Goal: Task Accomplishment & Management: Complete application form

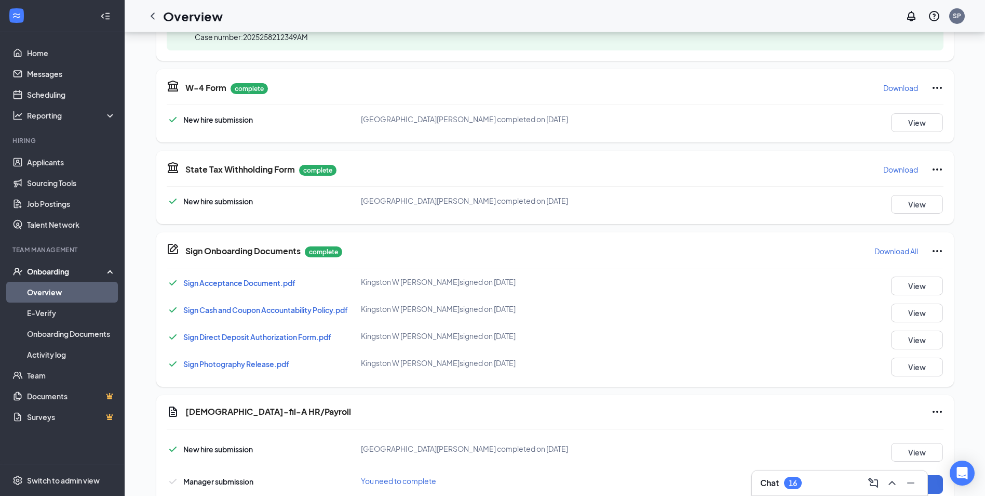
scroll to position [456, 0]
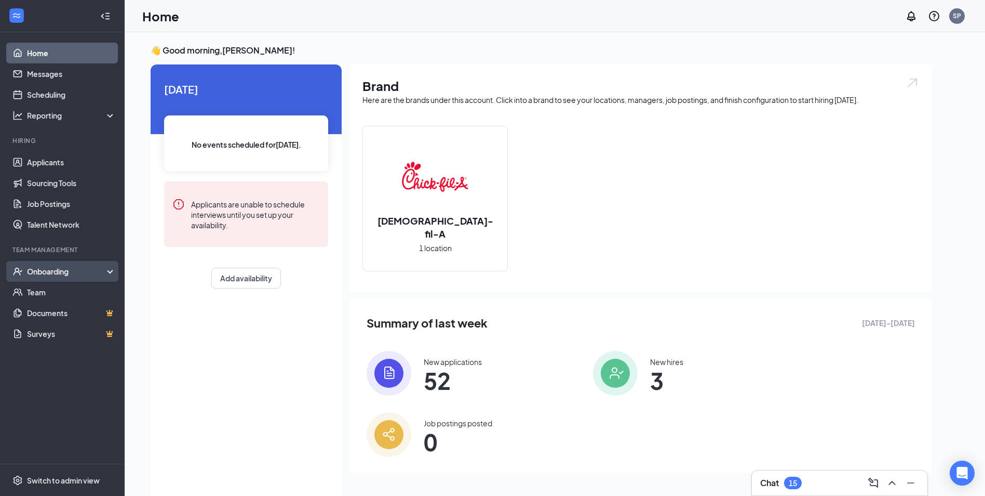
click at [52, 270] on div "Onboarding" at bounding box center [67, 271] width 80 height 10
click at [34, 295] on link "Overview" at bounding box center [71, 292] width 89 height 21
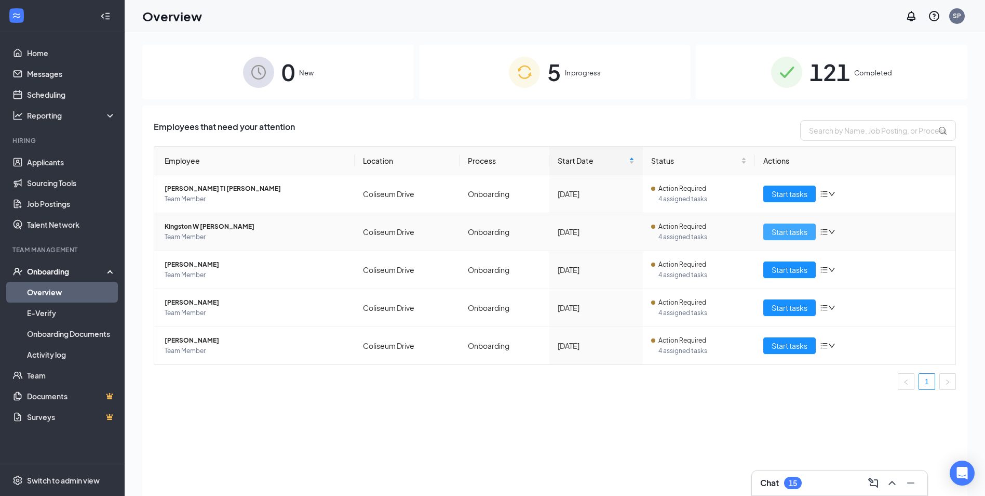
click at [792, 232] on span "Start tasks" at bounding box center [790, 231] width 36 height 11
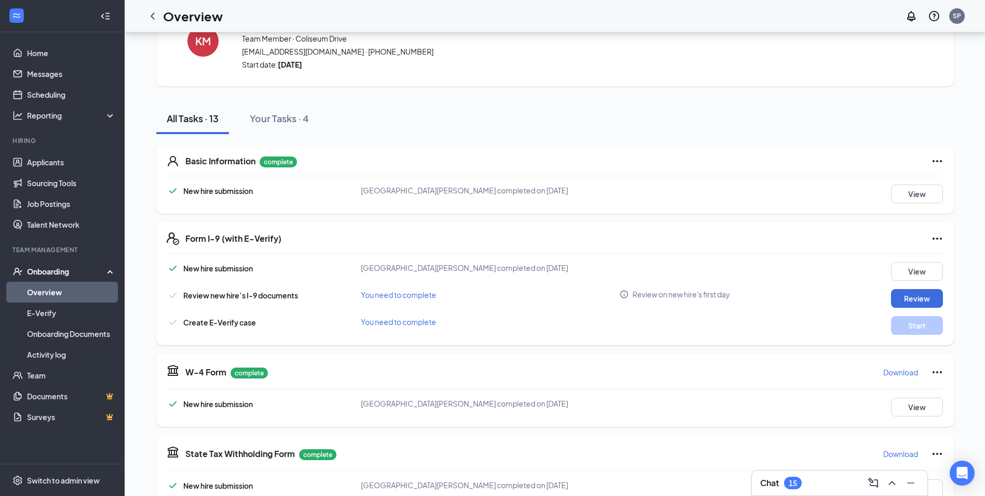
scroll to position [31, 0]
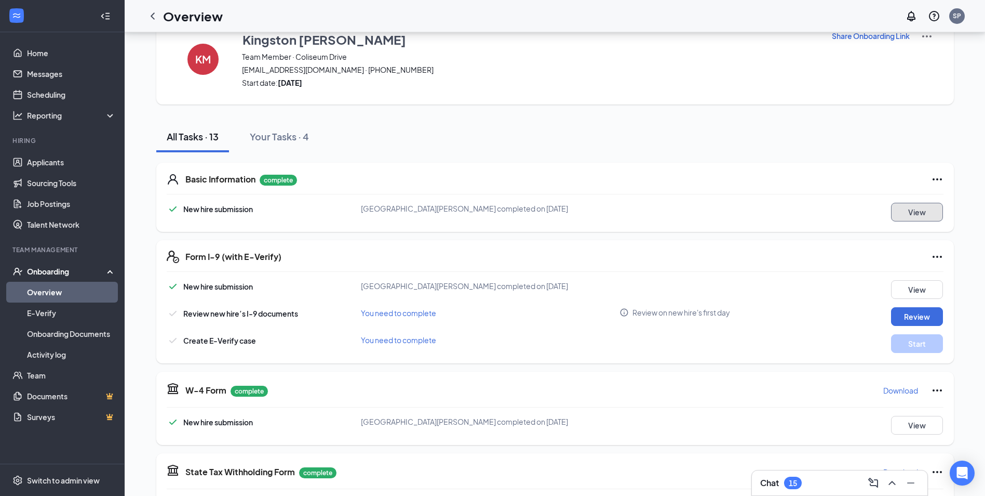
click at [924, 212] on button "View" at bounding box center [917, 212] width 52 height 19
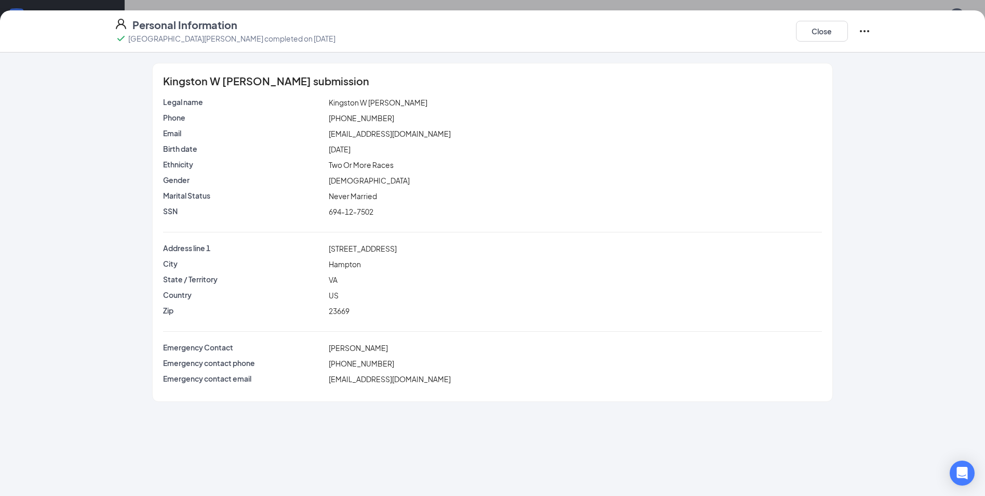
scroll to position [0, 0]
click at [815, 32] on button "Close" at bounding box center [822, 31] width 52 height 21
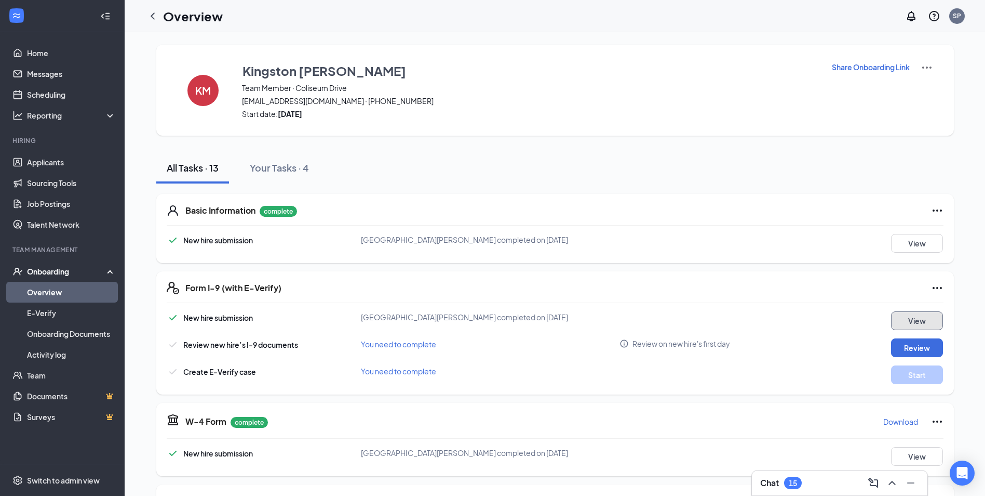
click at [917, 329] on button "View" at bounding box center [917, 320] width 52 height 19
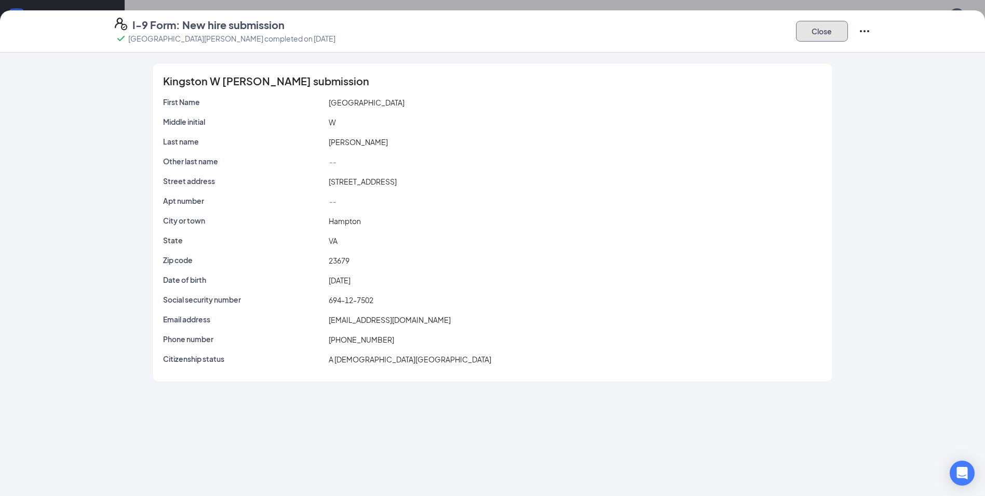
click at [817, 29] on button "Close" at bounding box center [822, 31] width 52 height 21
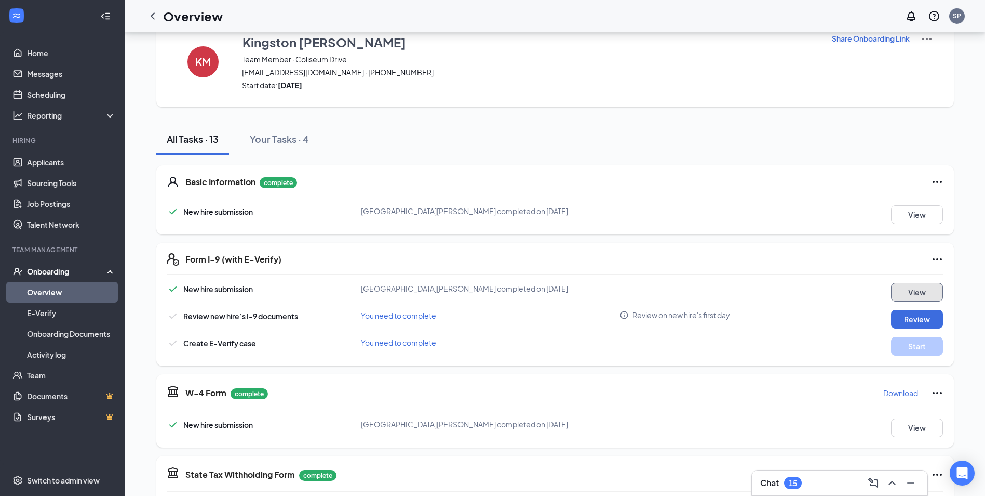
scroll to position [52, 0]
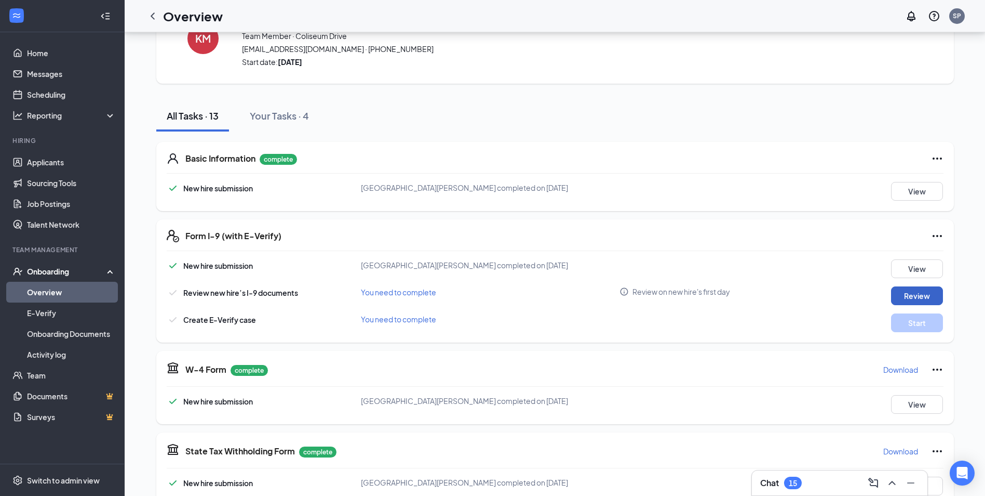
click at [908, 290] on button "Review" at bounding box center [917, 295] width 52 height 19
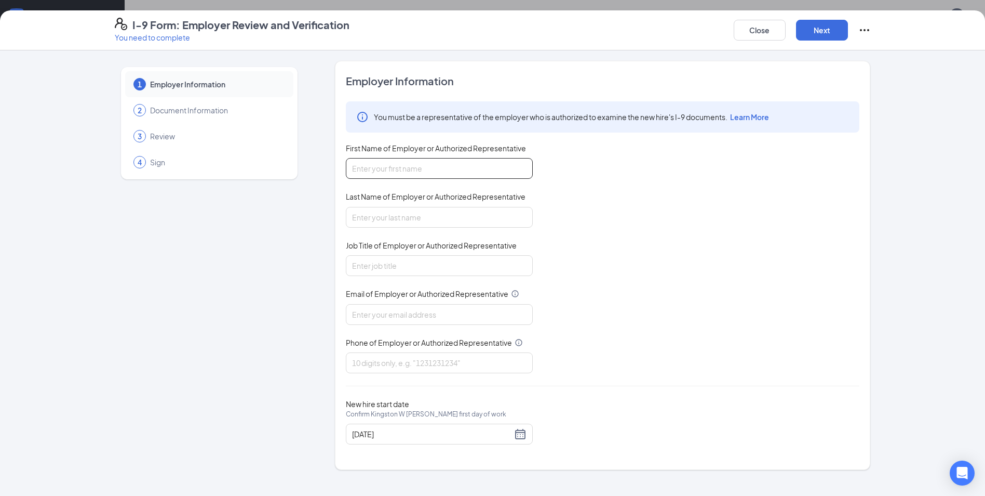
click at [378, 159] on input "First Name of Employer or Authorized Representative" at bounding box center [439, 168] width 187 height 21
type input "Sabrina"
type input "Pierce"
type input "01102@chick-fil-a.com"
click at [380, 265] on input "Job Title of Employer or Authorized Representative" at bounding box center [439, 265] width 187 height 21
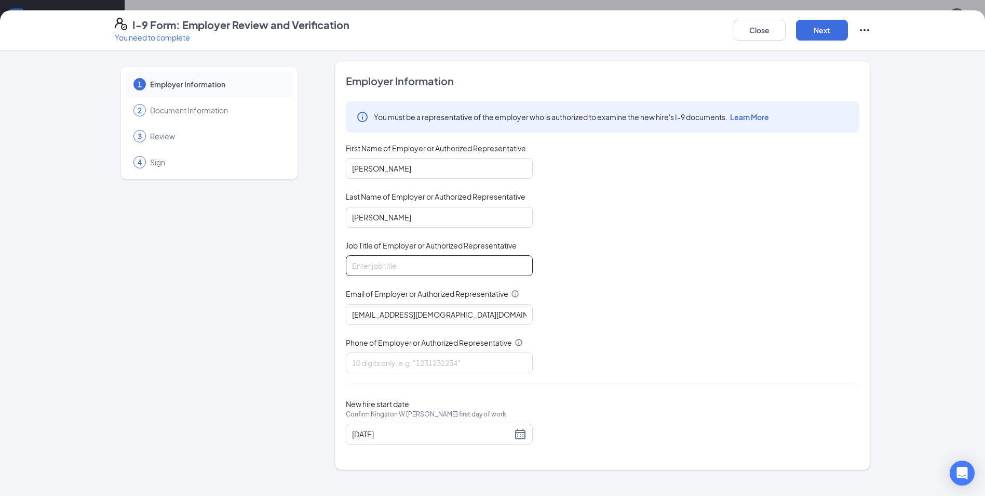
type input "General Manager"
click at [376, 359] on input "Phone of Employer or Authorized Representative" at bounding box center [439, 362] width 187 height 21
type input "7578261277"
click at [820, 34] on button "Next" at bounding box center [822, 30] width 52 height 21
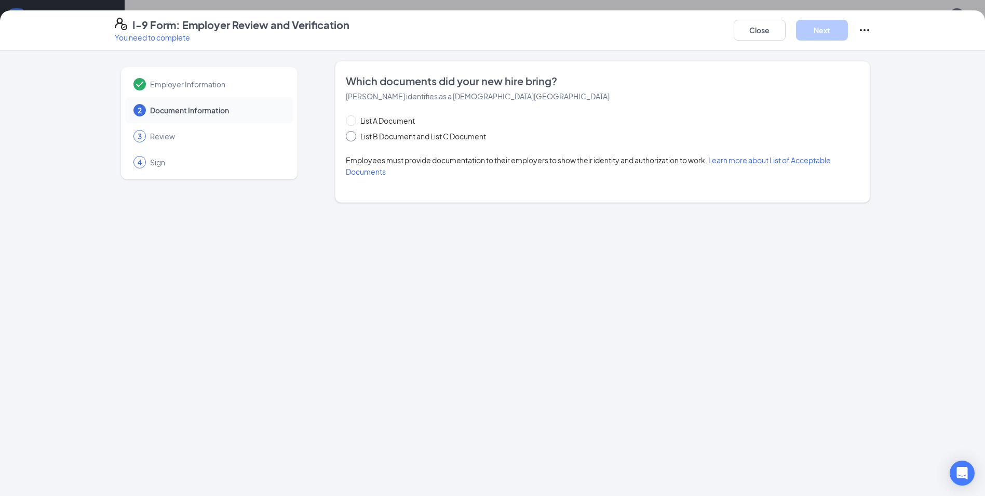
click at [352, 137] on input "List B Document and List C Document" at bounding box center [349, 134] width 7 height 7
radio input "true"
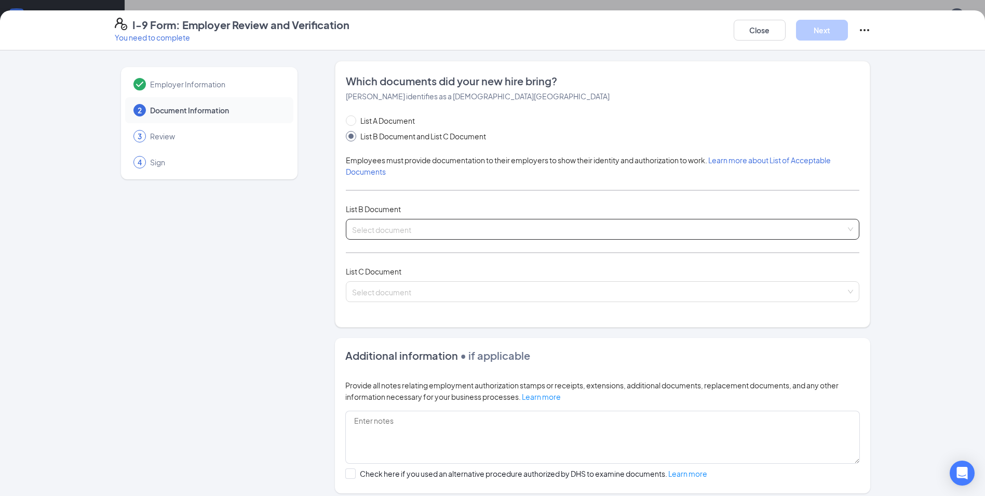
click at [365, 232] on input "search" at bounding box center [599, 227] width 494 height 16
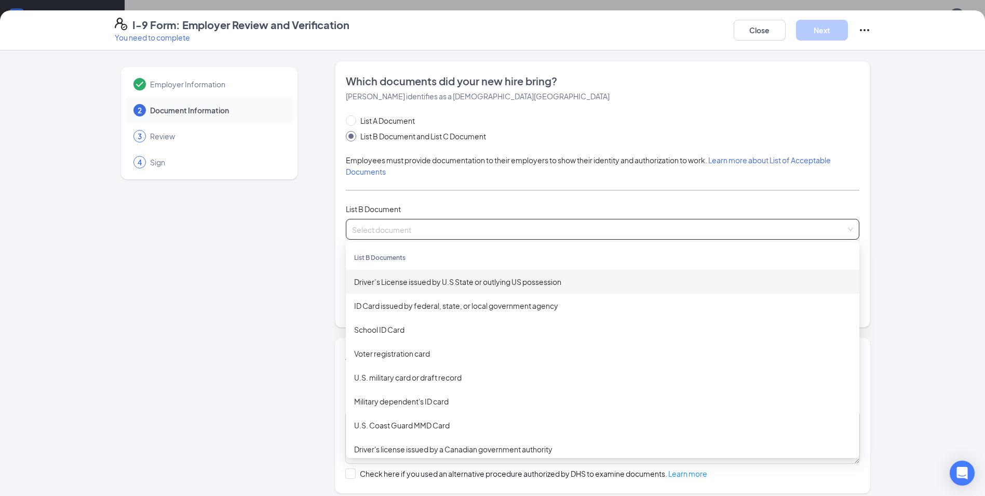
click at [376, 285] on div "Driver’s License issued by U.S State or outlying US possession" at bounding box center [602, 281] width 497 height 11
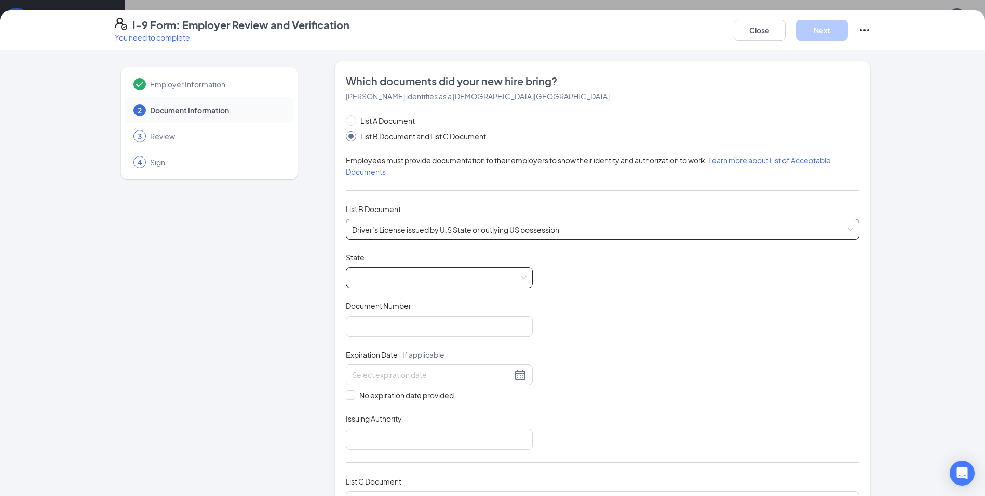
click at [376, 278] on span at bounding box center [439, 278] width 175 height 20
click at [372, 335] on div "Virginia" at bounding box center [439, 333] width 170 height 11
click at [372, 325] on input "Document Number" at bounding box center [439, 326] width 187 height 21
click at [346, 325] on input "B60371475" at bounding box center [439, 326] width 187 height 21
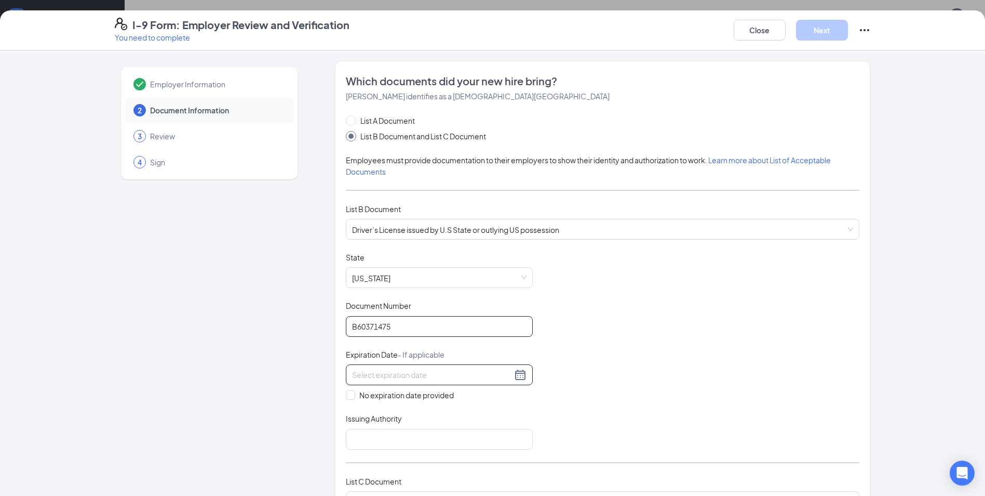
type input "B60371475"
click at [517, 372] on div at bounding box center [439, 374] width 175 height 12
click at [453, 469] on div "14" at bounding box center [451, 467] width 12 height 12
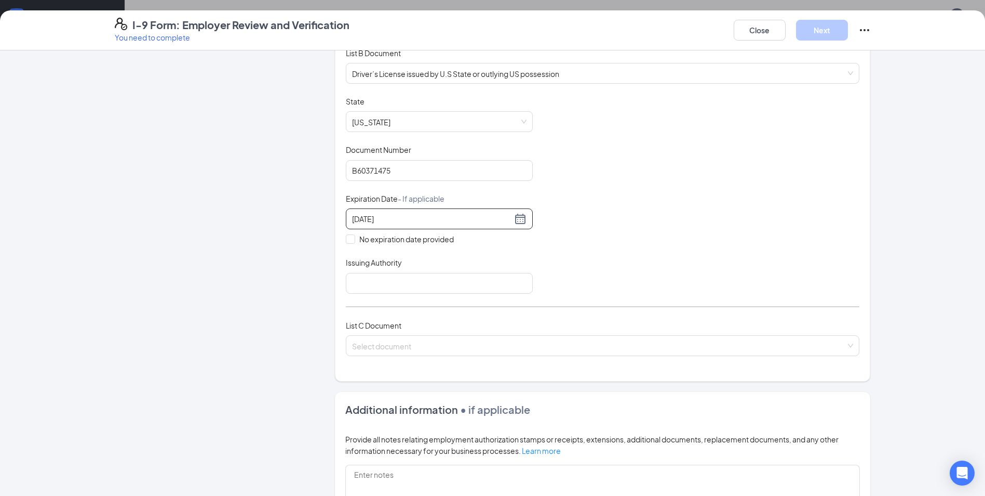
scroll to position [208, 0]
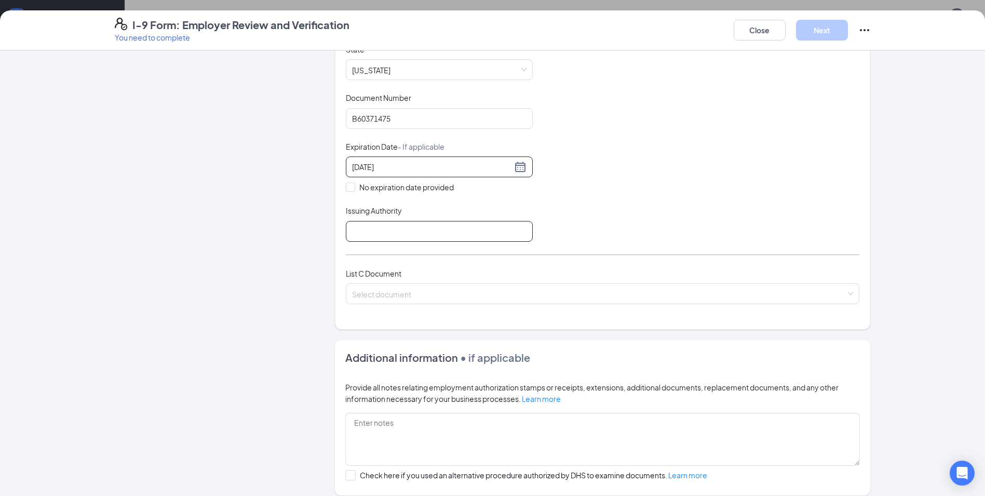
type input "05/14/2032"
click at [371, 231] on input "Issuing Authority" at bounding box center [439, 231] width 187 height 21
type input "Virginia Dept. of Motor Vehicles"
click at [401, 294] on input "search" at bounding box center [599, 292] width 494 height 16
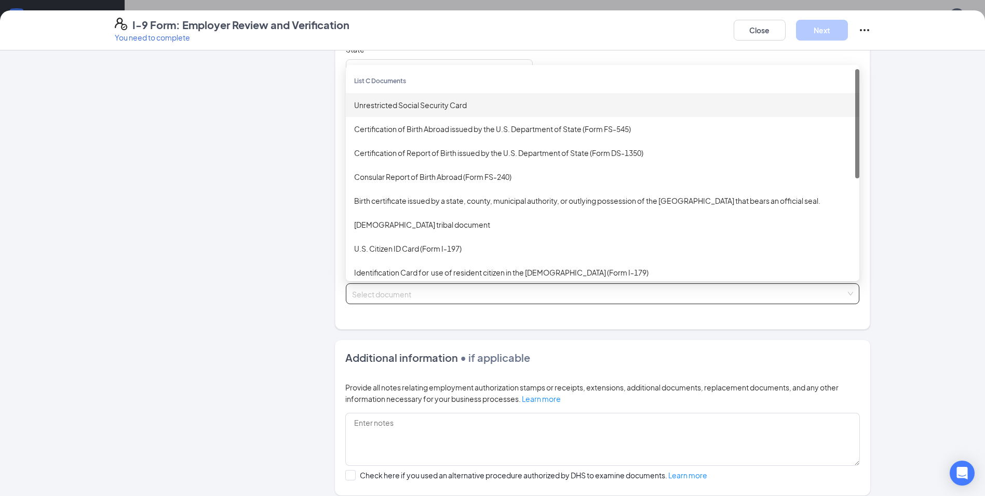
click at [380, 112] on div "Unrestricted Social Security Card" at bounding box center [603, 105] width 514 height 24
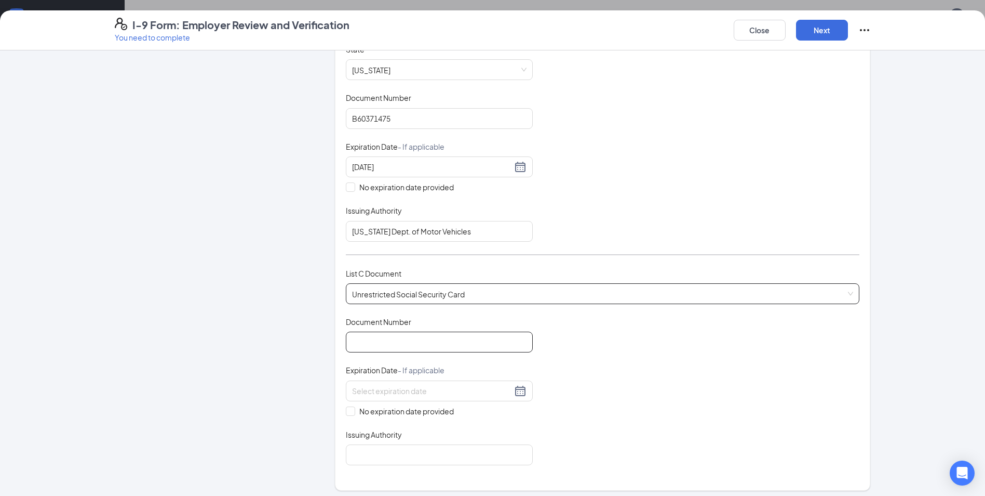
click at [371, 339] on input "Document Number" at bounding box center [439, 341] width 187 height 21
type input "694127502"
click at [519, 394] on div at bounding box center [439, 390] width 175 height 12
click at [710, 405] on div "Document Title Unrestricted Social Security Card Document Number 694127502 Expi…" at bounding box center [603, 390] width 514 height 149
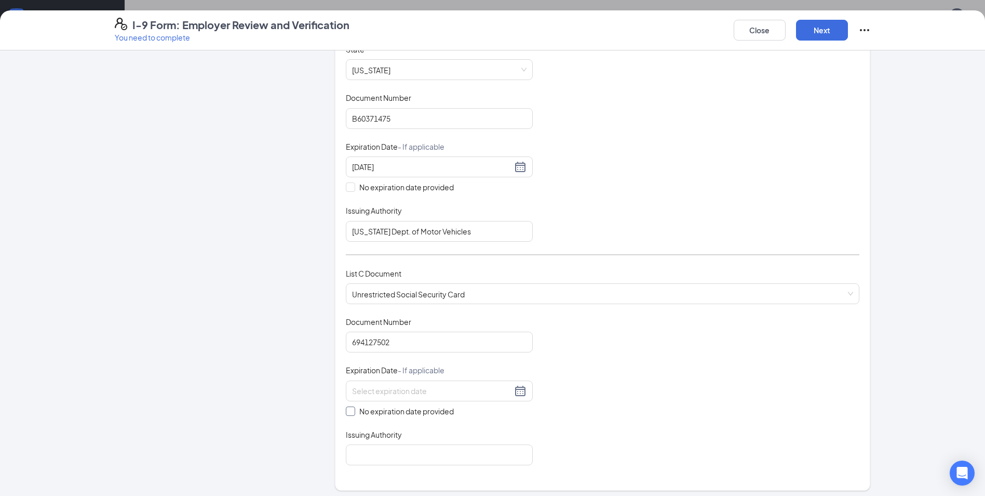
click at [350, 412] on span at bounding box center [350, 410] width 9 height 9
click at [350, 412] on input "No expiration date provided" at bounding box center [349, 409] width 7 height 7
checkbox input "true"
click at [369, 454] on input "Issuing Authority" at bounding box center [439, 456] width 187 height 21
type input "Social Security Administration"
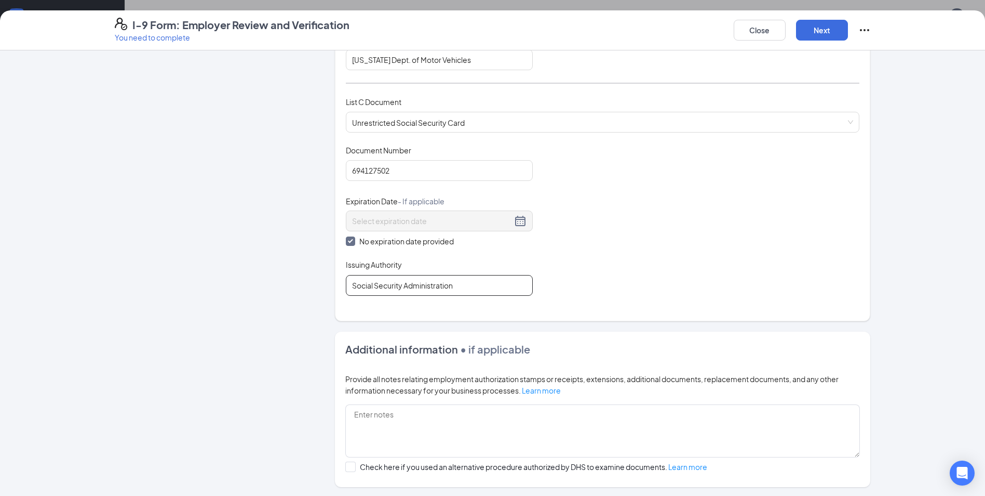
scroll to position [220, 0]
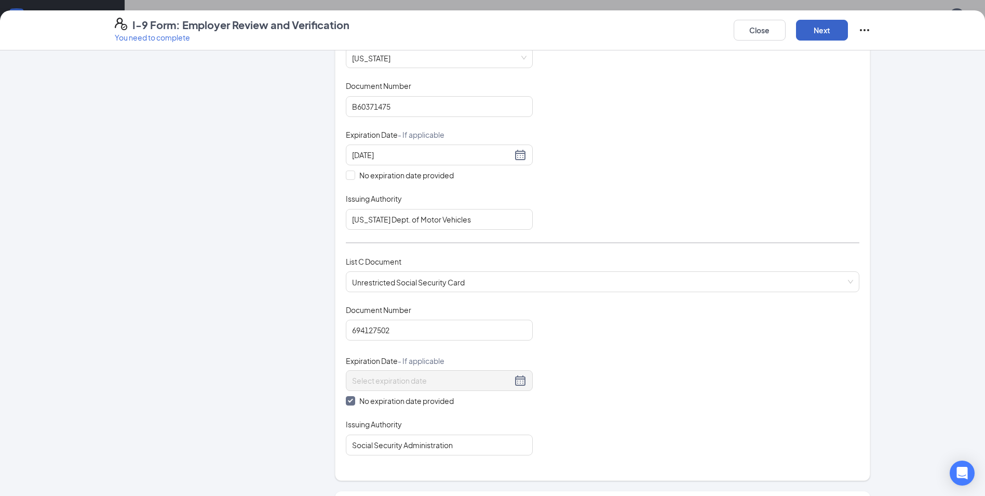
click at [838, 33] on button "Next" at bounding box center [822, 30] width 52 height 21
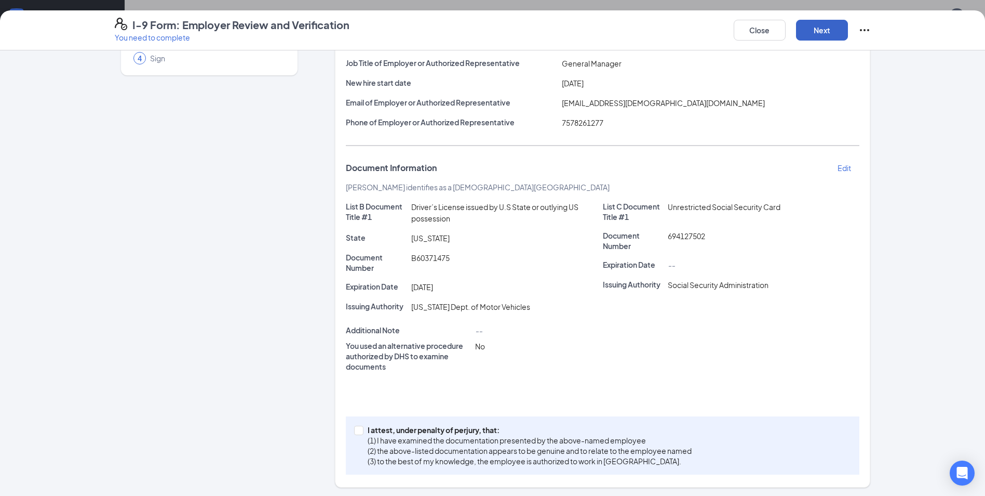
scroll to position [106, 0]
click at [359, 428] on span at bounding box center [358, 427] width 9 height 9
click at [359, 428] on input "I attest, under penalty of perjury, that: (1) I have examined the documentation…" at bounding box center [357, 426] width 7 height 7
checkbox input "true"
click at [826, 30] on button "Next" at bounding box center [822, 30] width 52 height 21
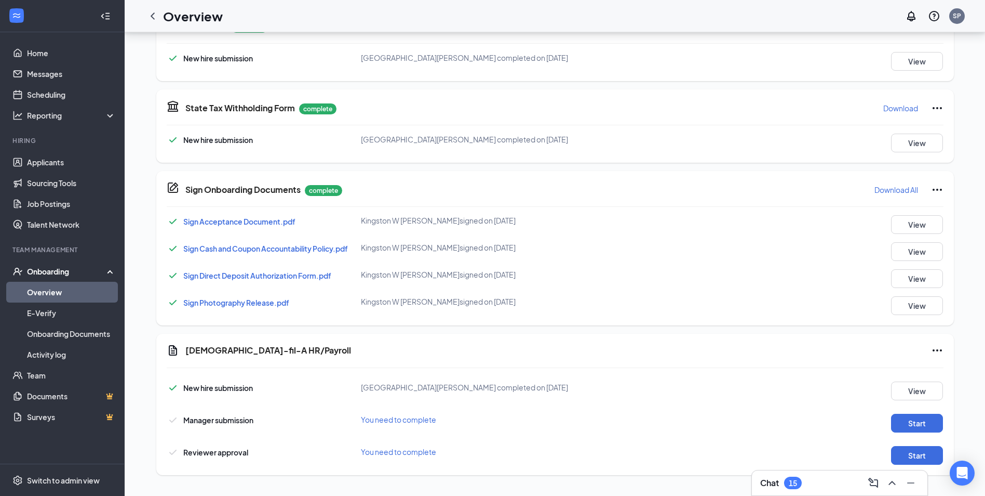
scroll to position [100, 0]
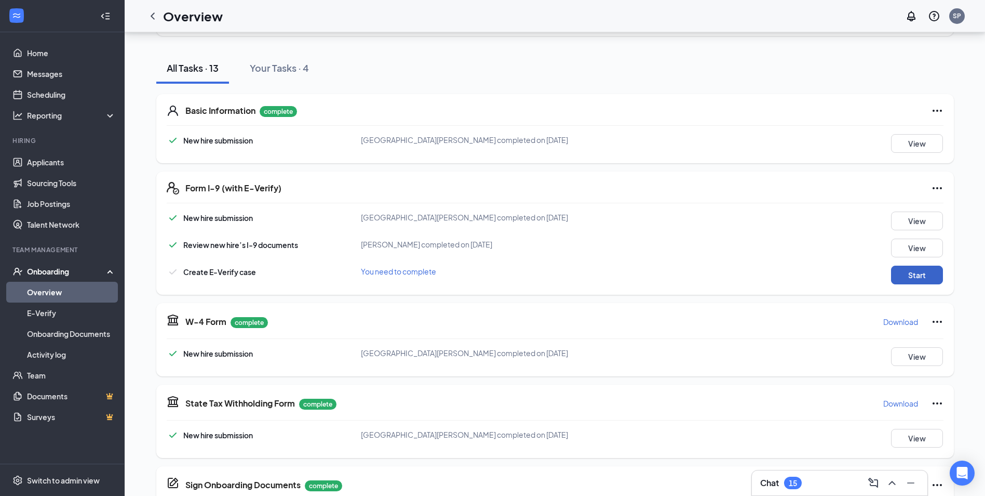
click at [916, 276] on button "Start" at bounding box center [917, 274] width 52 height 19
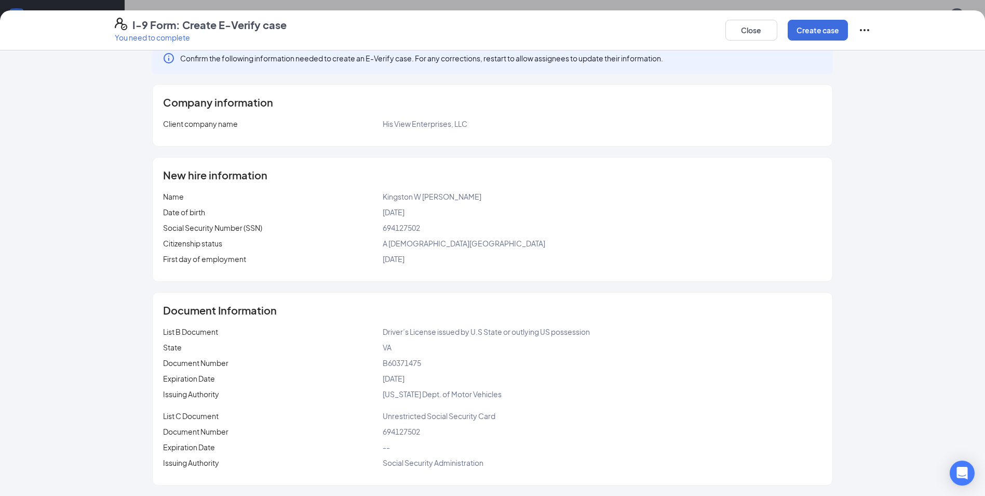
scroll to position [359, 0]
click at [813, 29] on button "Create case" at bounding box center [818, 30] width 60 height 21
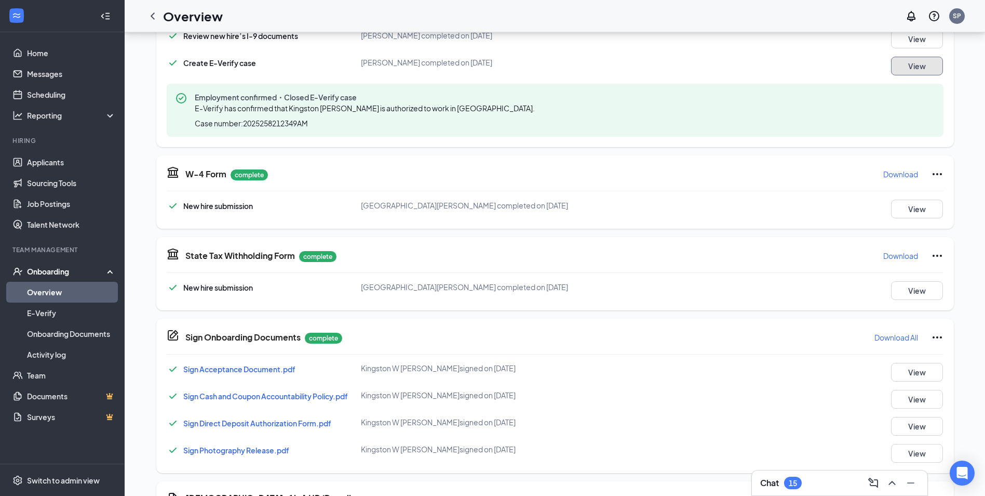
scroll to position [308, 0]
click at [905, 70] on button "View" at bounding box center [917, 67] width 52 height 19
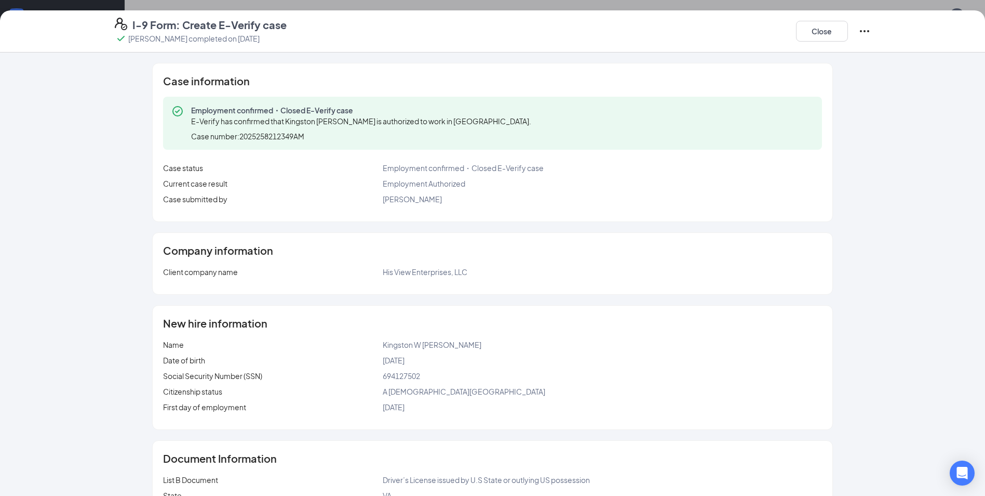
scroll to position [306, 0]
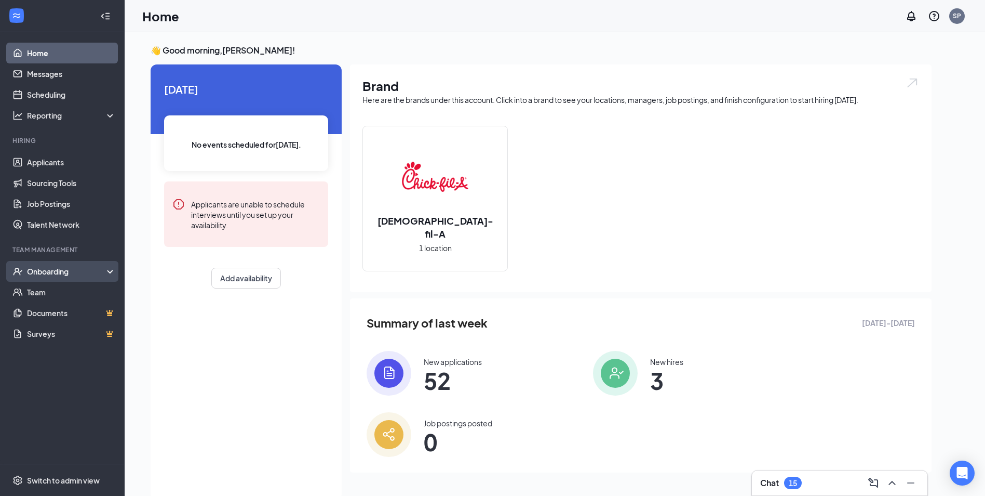
click at [38, 271] on div "Onboarding" at bounding box center [67, 271] width 80 height 10
click at [30, 289] on link "Overview" at bounding box center [71, 292] width 89 height 21
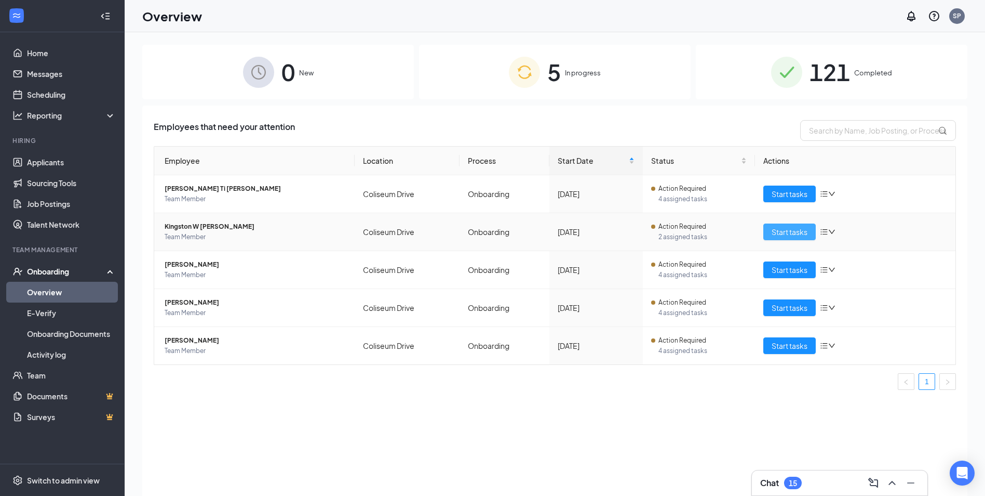
click at [792, 230] on span "Start tasks" at bounding box center [790, 231] width 36 height 11
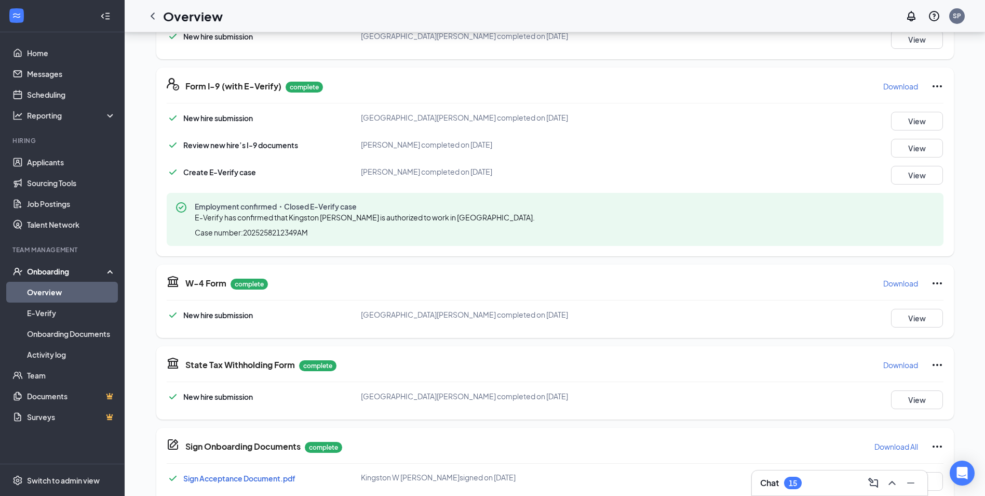
scroll to position [208, 0]
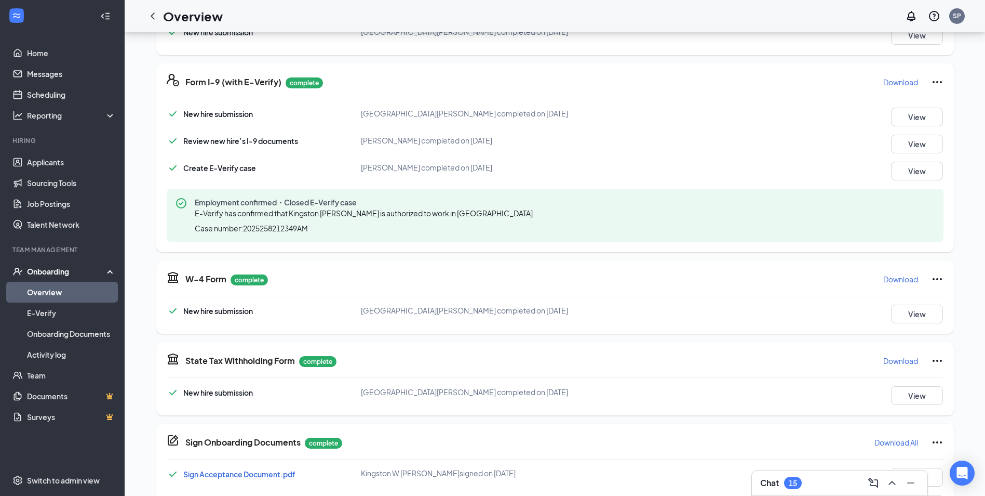
click at [900, 87] on button "Download" at bounding box center [901, 82] width 36 height 17
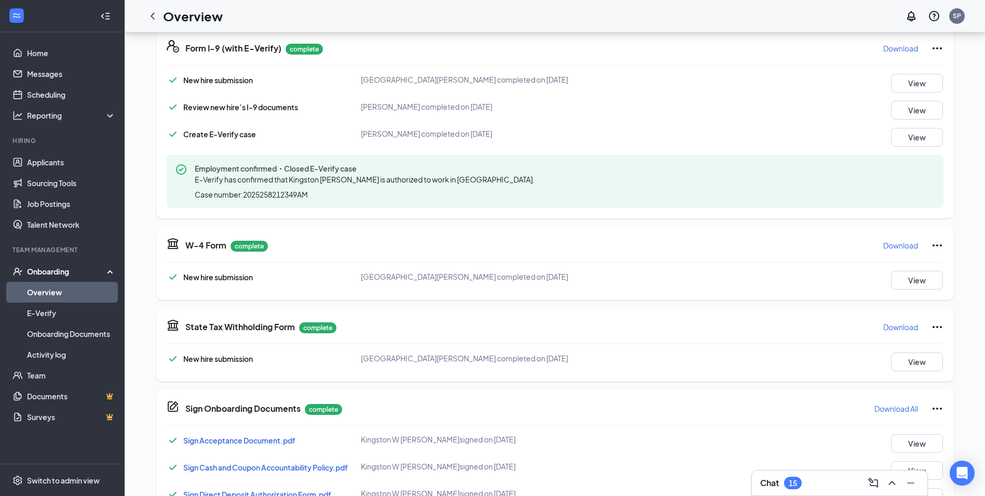
scroll to position [260, 0]
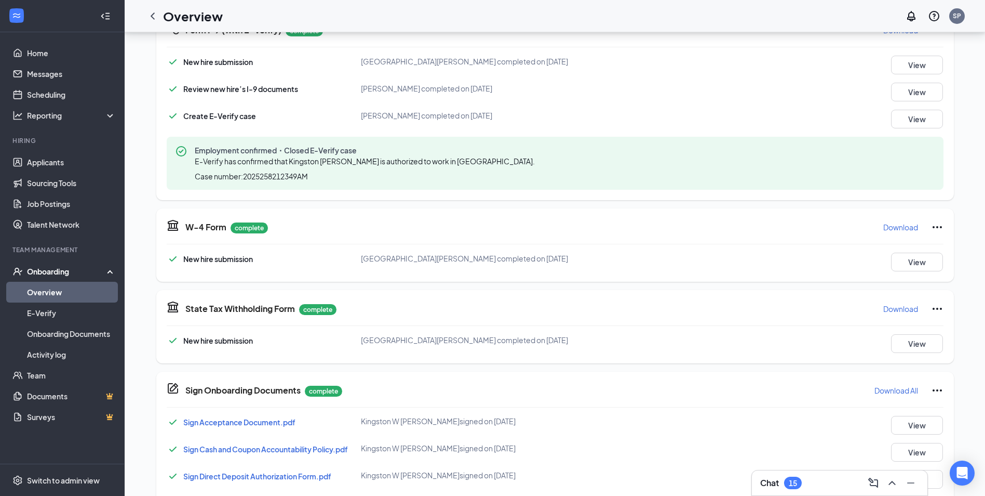
click at [898, 225] on p "Download" at bounding box center [901, 227] width 35 height 10
click at [905, 310] on p "Download" at bounding box center [901, 308] width 35 height 10
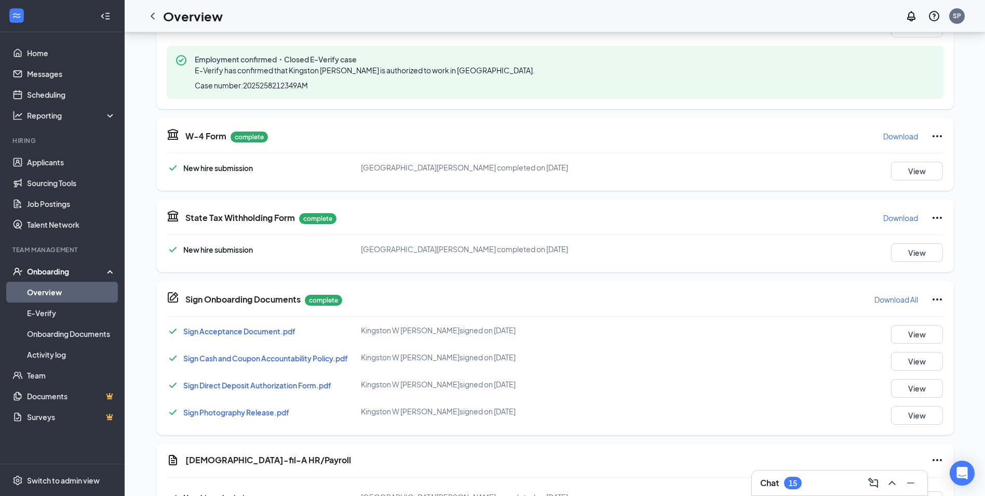
scroll to position [364, 0]
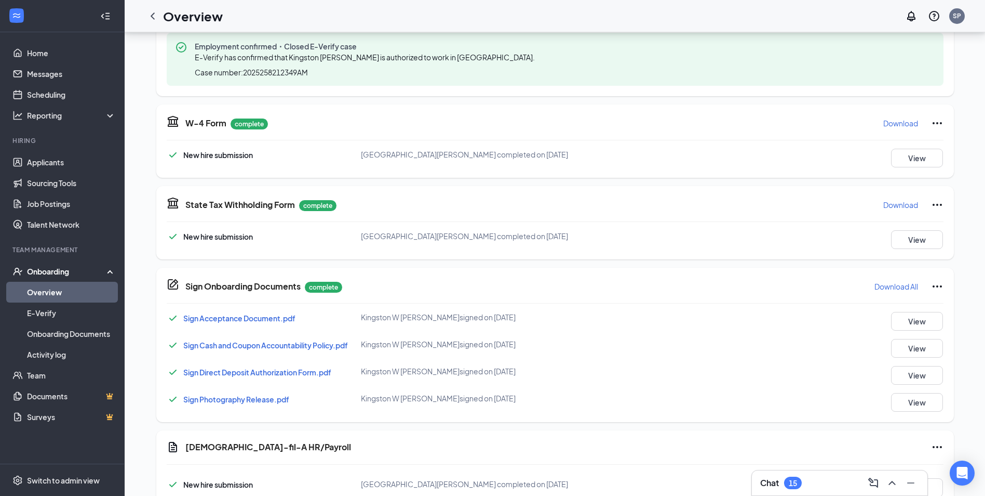
click at [908, 288] on p "Download All" at bounding box center [897, 286] width 44 height 10
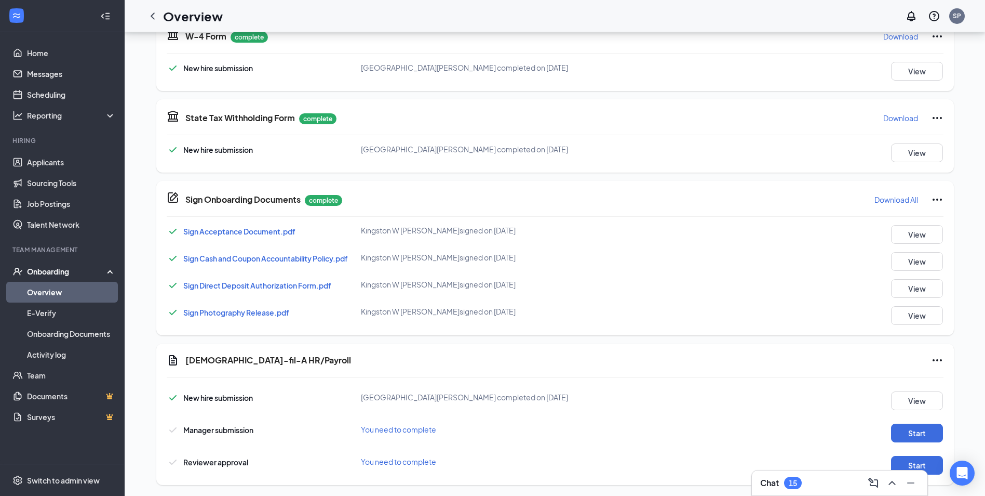
scroll to position [460, 0]
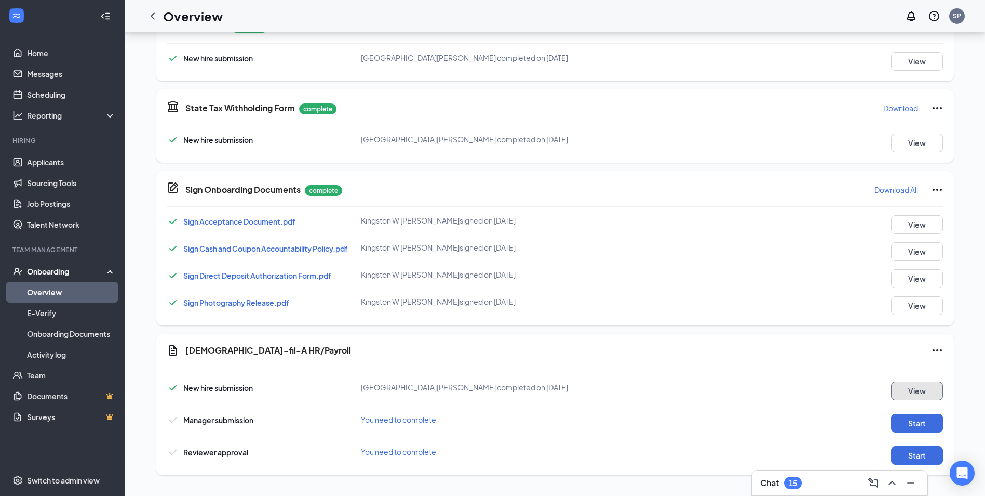
click at [912, 385] on button "View" at bounding box center [917, 390] width 52 height 19
click at [914, 422] on button "Start" at bounding box center [917, 423] width 52 height 19
click at [914, 457] on button "Start" at bounding box center [917, 455] width 52 height 19
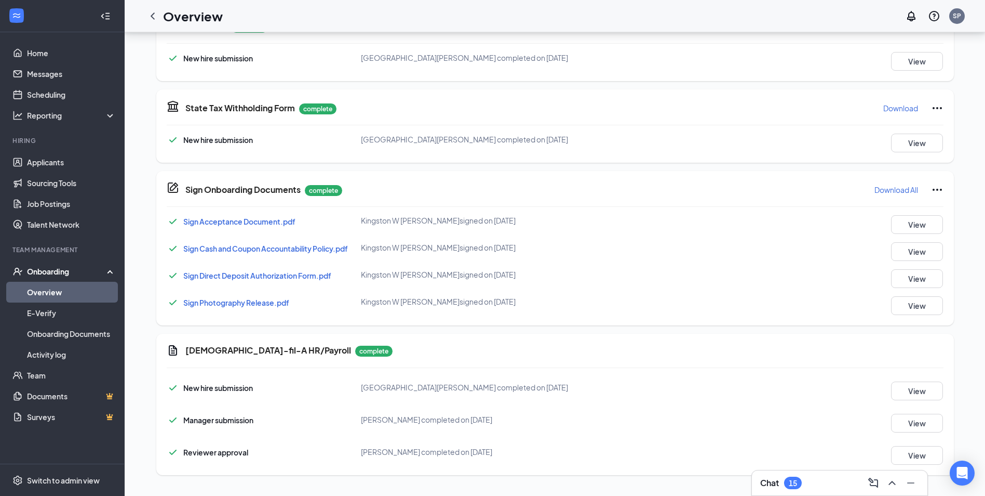
click at [33, 270] on div "Onboarding" at bounding box center [67, 271] width 80 height 10
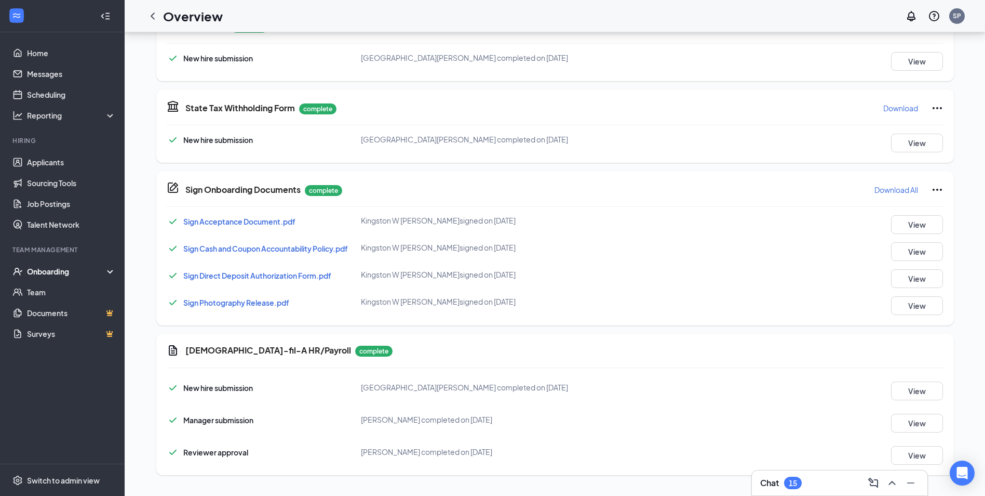
click at [49, 268] on div "Onboarding" at bounding box center [67, 271] width 80 height 10
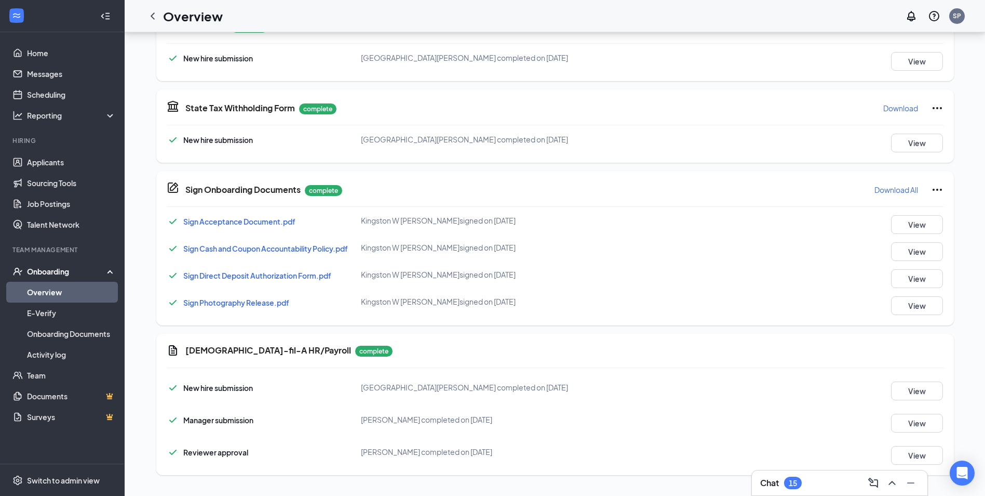
click at [51, 290] on link "Overview" at bounding box center [71, 292] width 89 height 21
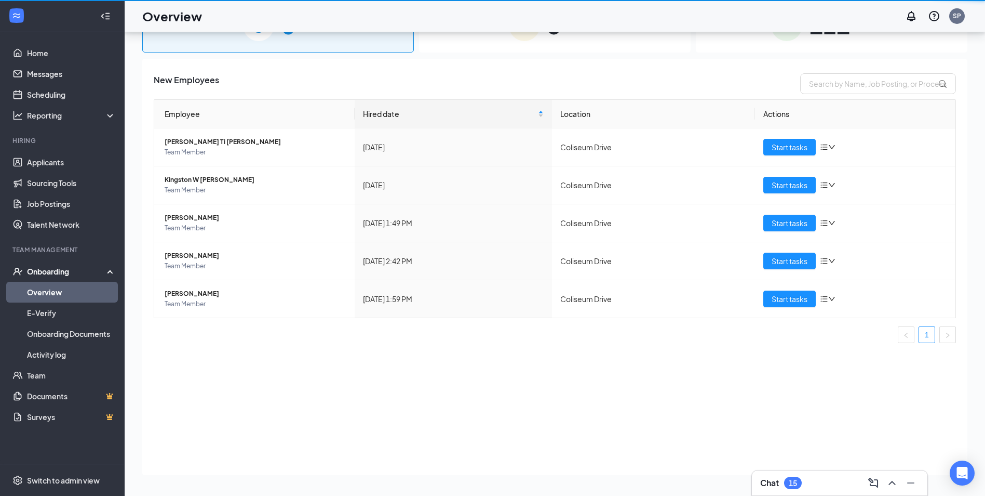
scroll to position [47, 0]
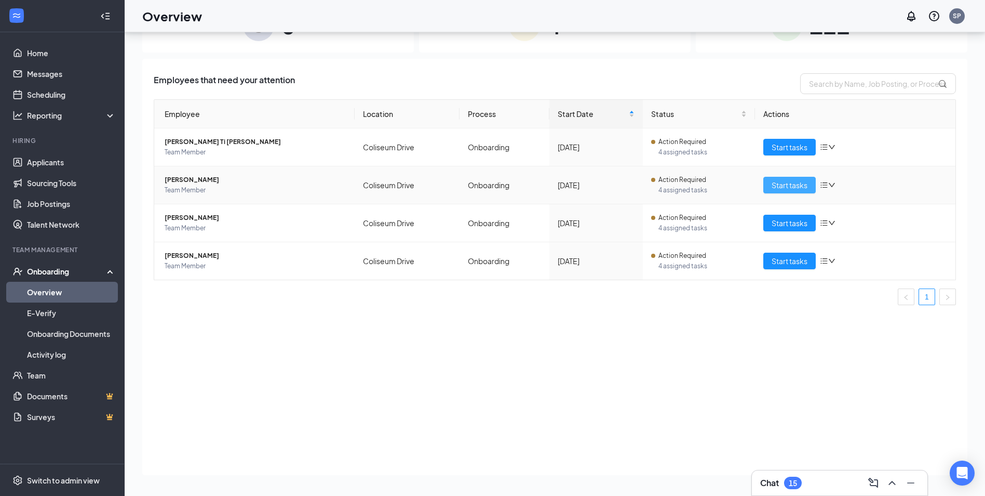
click at [780, 185] on span "Start tasks" at bounding box center [790, 184] width 36 height 11
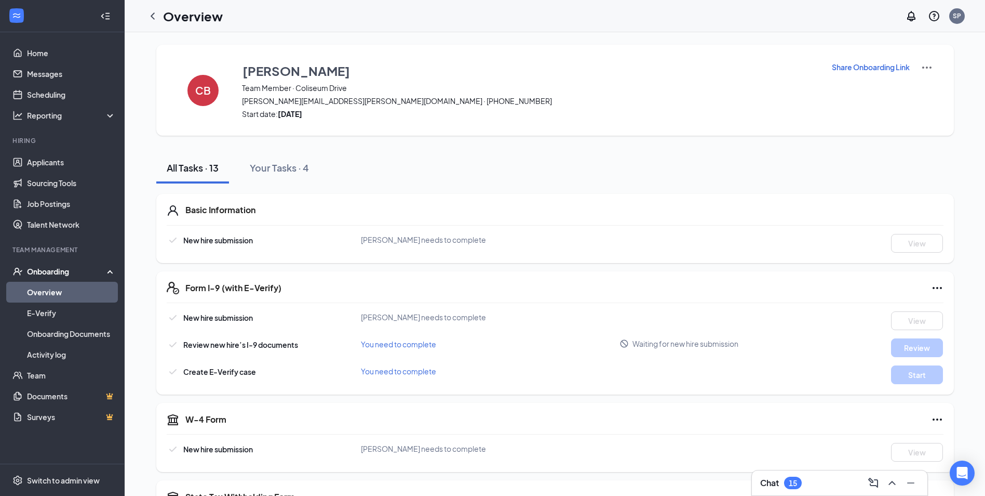
click at [877, 68] on p "Share Onboarding Link" at bounding box center [871, 67] width 78 height 10
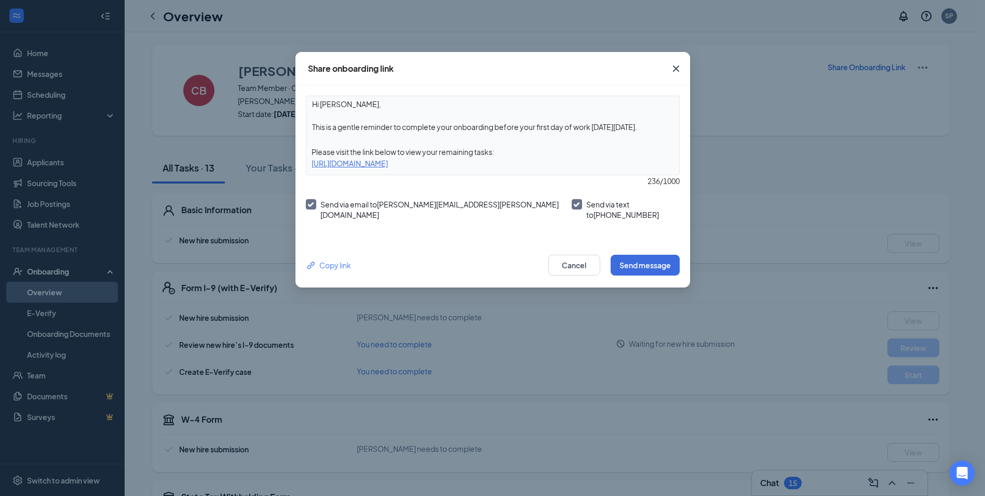
drag, startPoint x: 650, startPoint y: 127, endPoint x: 496, endPoint y: 140, distance: 154.4
click at [496, 140] on div "Hi [PERSON_NAME], This is a gentle reminder to complete your onboarding before …" at bounding box center [493, 135] width 374 height 79
type textarea "Hi [PERSON_NAME], This is a gentle reminder to complete your onboarding documen…"
click at [648, 260] on button "Send message" at bounding box center [645, 265] width 69 height 21
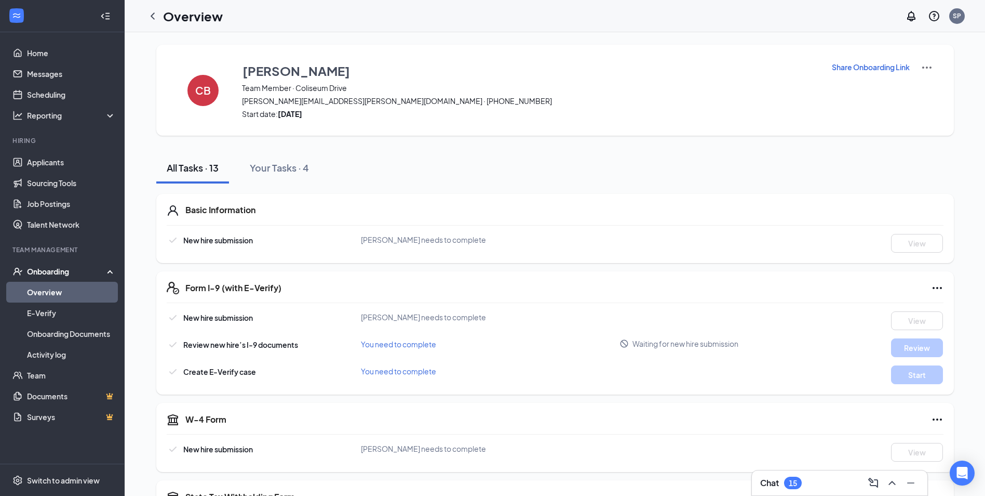
click at [42, 272] on div "Onboarding" at bounding box center [67, 271] width 80 height 10
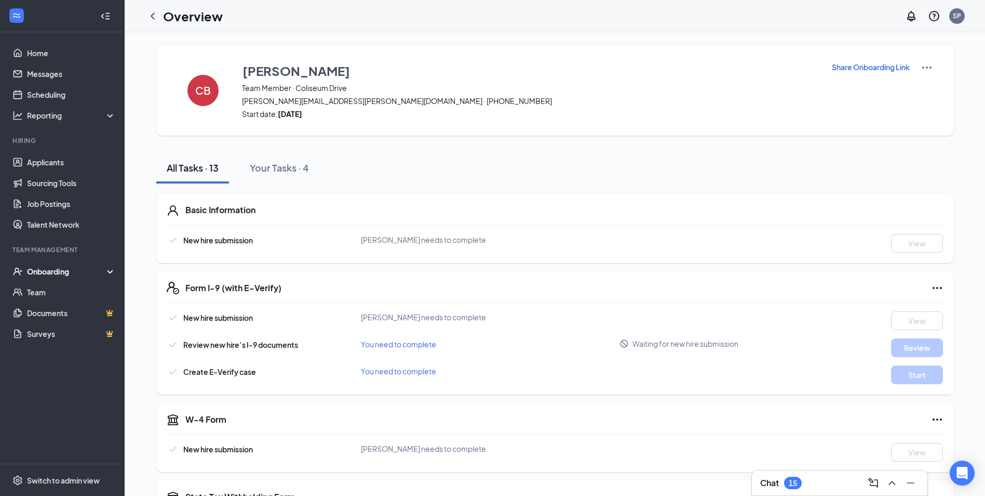
click at [42, 272] on div "Onboarding" at bounding box center [67, 271] width 80 height 10
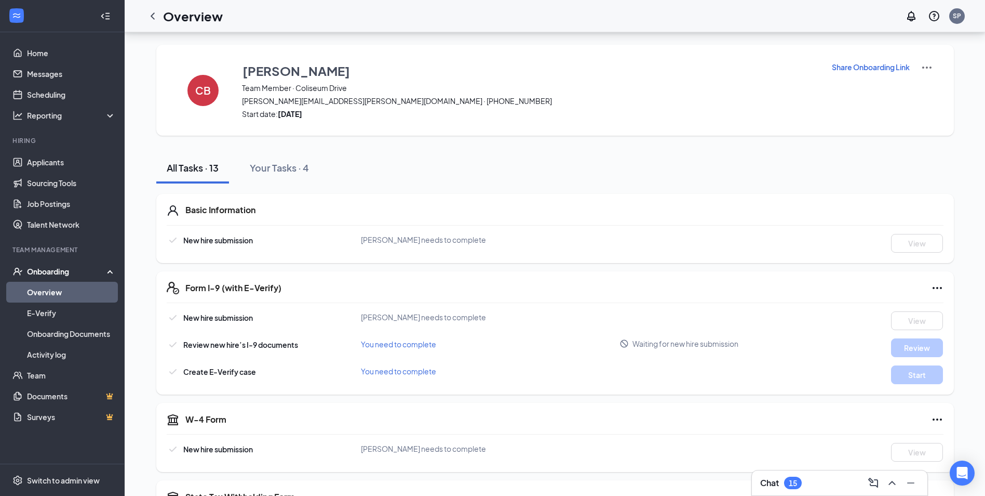
scroll to position [47, 0]
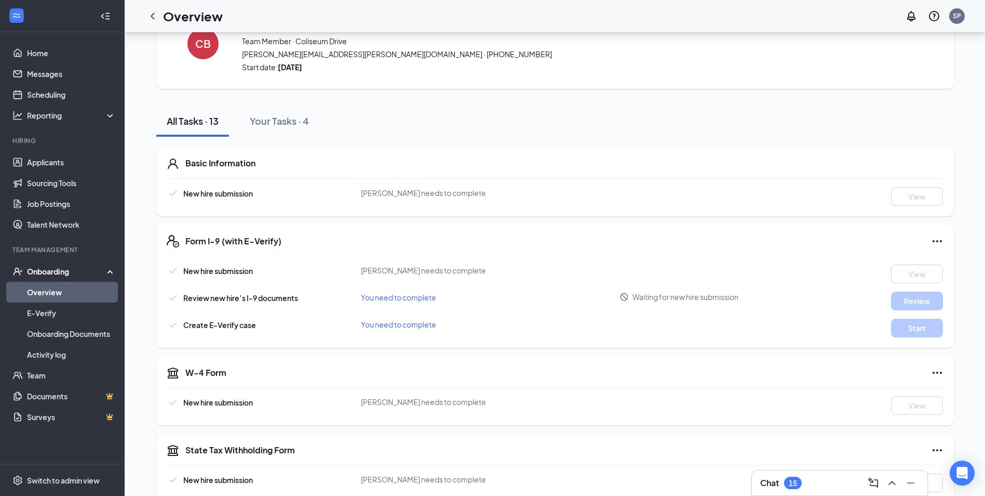
click at [42, 269] on div "Onboarding" at bounding box center [67, 271] width 80 height 10
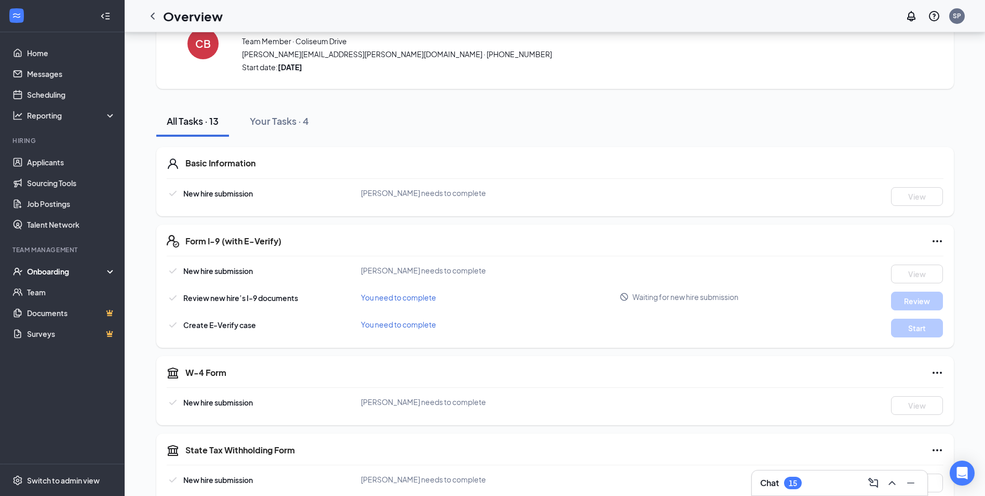
click at [44, 273] on div "Onboarding" at bounding box center [67, 271] width 80 height 10
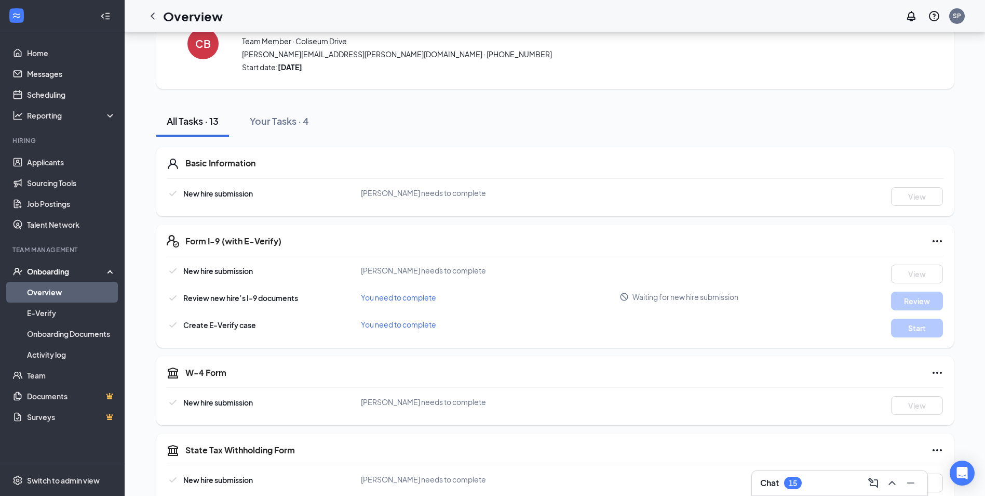
click at [40, 292] on link "Overview" at bounding box center [71, 292] width 89 height 21
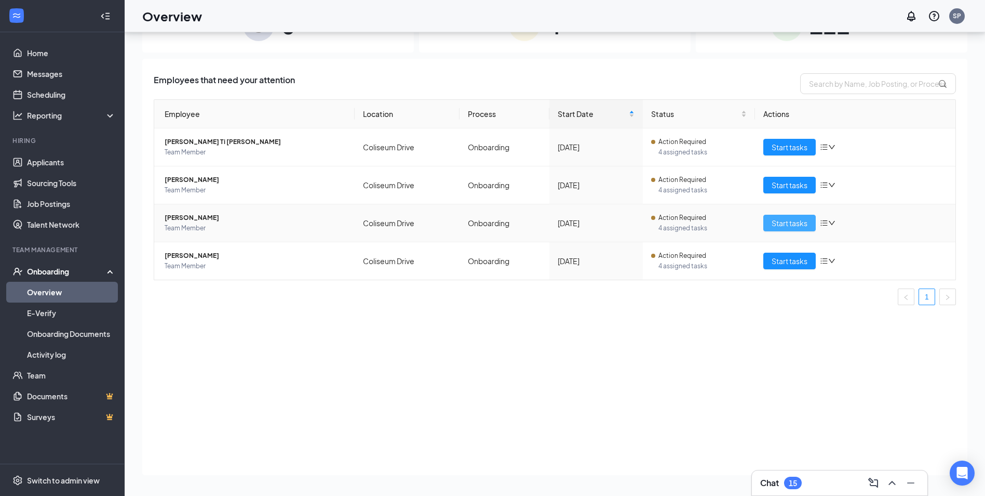
click at [788, 222] on span "Start tasks" at bounding box center [790, 222] width 36 height 11
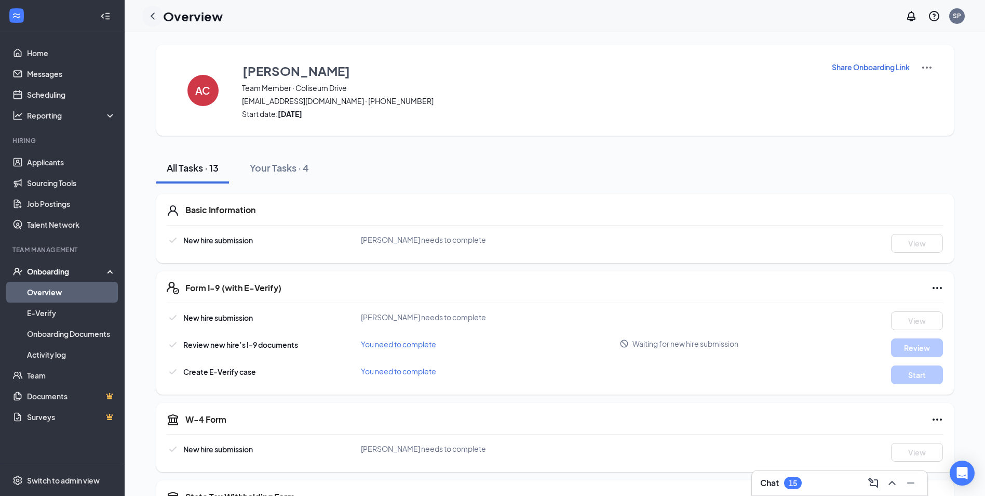
click at [155, 14] on icon "ChevronLeft" at bounding box center [152, 16] width 12 height 12
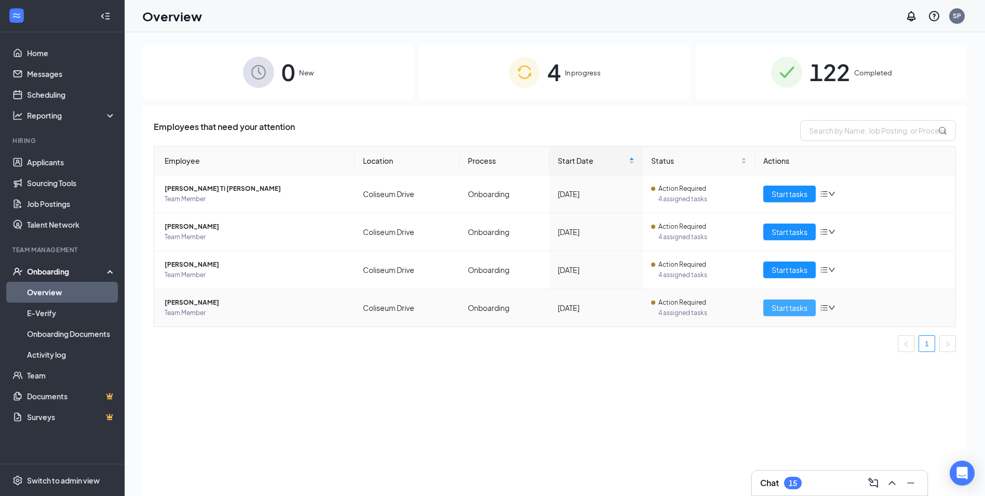
click at [786, 306] on span "Start tasks" at bounding box center [790, 307] width 36 height 11
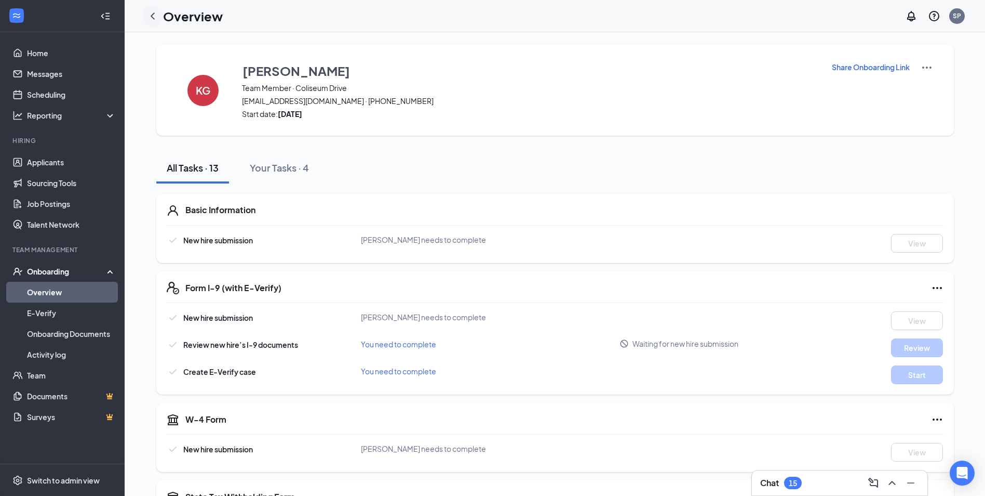
click at [156, 20] on icon "ChevronLeft" at bounding box center [152, 16] width 12 height 12
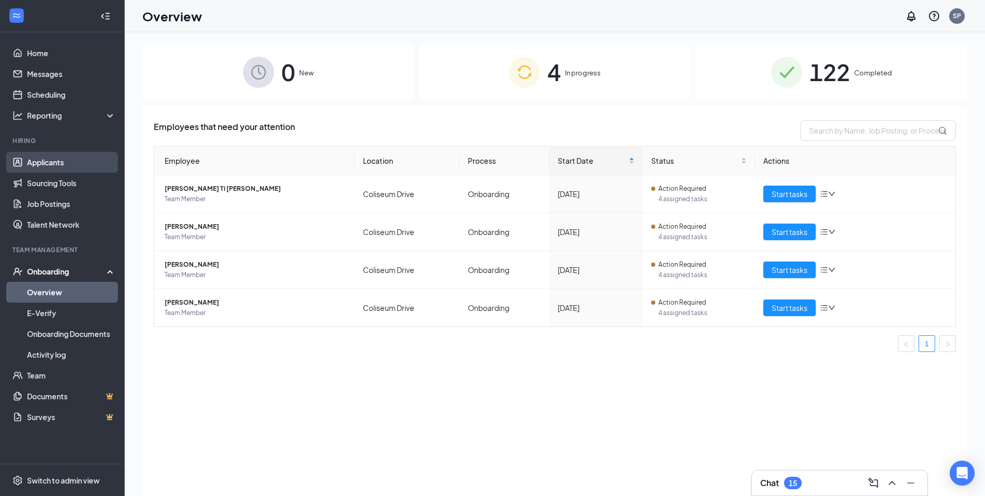
click at [38, 156] on link "Applicants" at bounding box center [71, 162] width 89 height 21
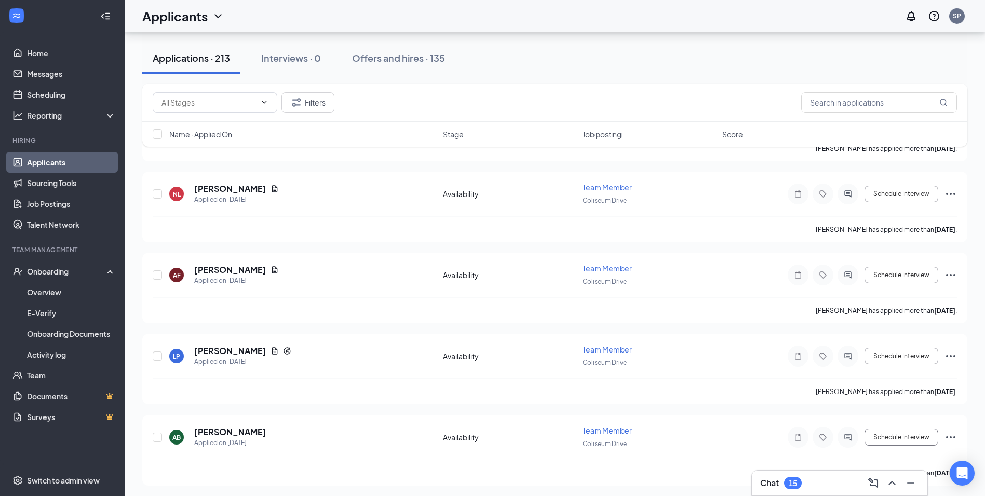
scroll to position [1714, 0]
